Goal: Find specific page/section: Find specific page/section

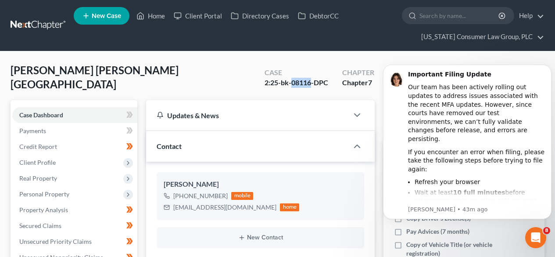
click at [18, 20] on link at bounding box center [39, 26] width 56 height 16
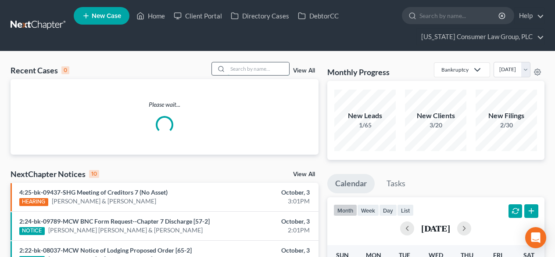
click at [272, 69] on input "search" at bounding box center [258, 68] width 61 height 13
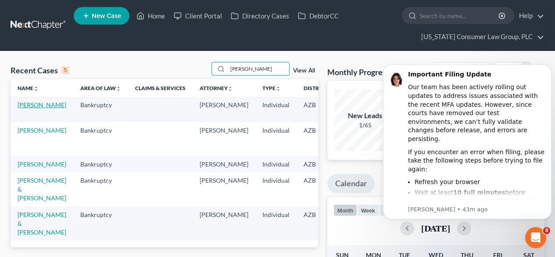
type input "[PERSON_NAME]"
click at [27, 108] on link "[PERSON_NAME]" at bounding box center [42, 104] width 49 height 7
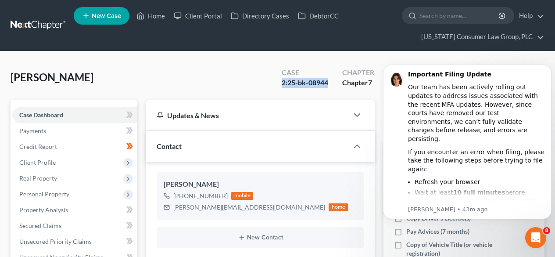
drag, startPoint x: 329, startPoint y: 83, endPoint x: 280, endPoint y: 82, distance: 48.7
click at [280, 82] on div "Case 2:25-bk-08944" at bounding box center [305, 78] width 61 height 26
copy div "2:25-bk-08944"
click at [50, 23] on link at bounding box center [39, 26] width 56 height 16
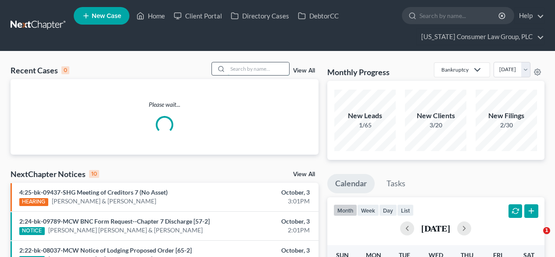
click at [243, 66] on input "search" at bounding box center [258, 68] width 61 height 13
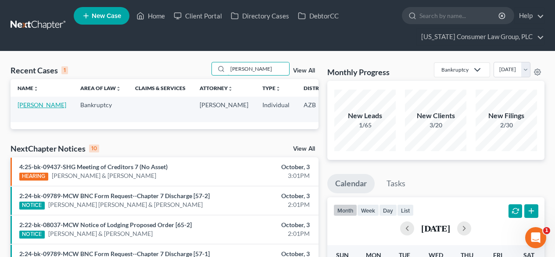
type input "salter"
click at [35, 108] on link "Salter, Zachary" at bounding box center [42, 104] width 49 height 7
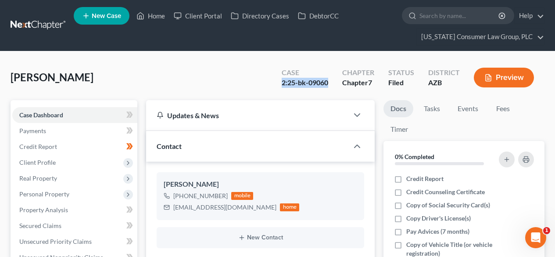
drag, startPoint x: 331, startPoint y: 83, endPoint x: 284, endPoint y: 85, distance: 47.4
click at [284, 85] on div "Case 2:25-bk-09060" at bounding box center [305, 78] width 61 height 26
copy div "2:25-bk-09060"
